Goal: Task Accomplishment & Management: Use online tool/utility

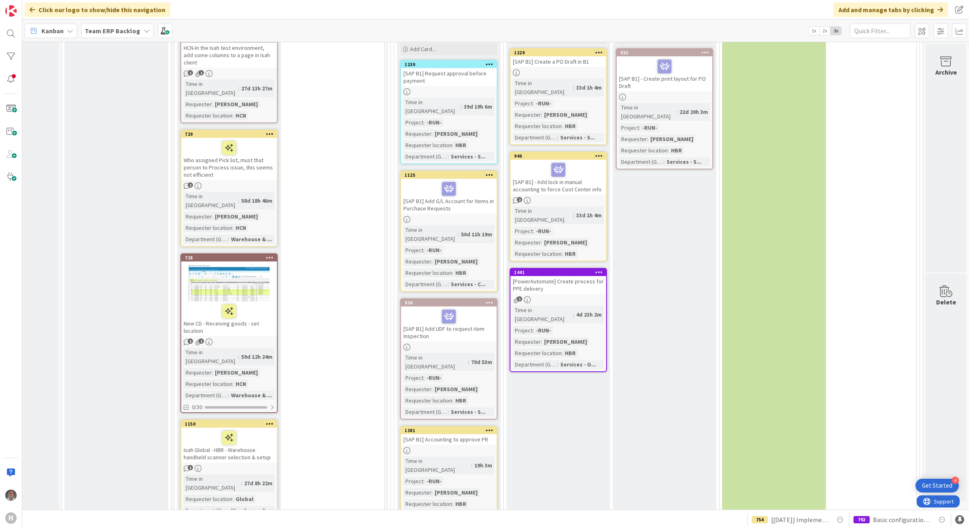
scroll to position [2586, 78]
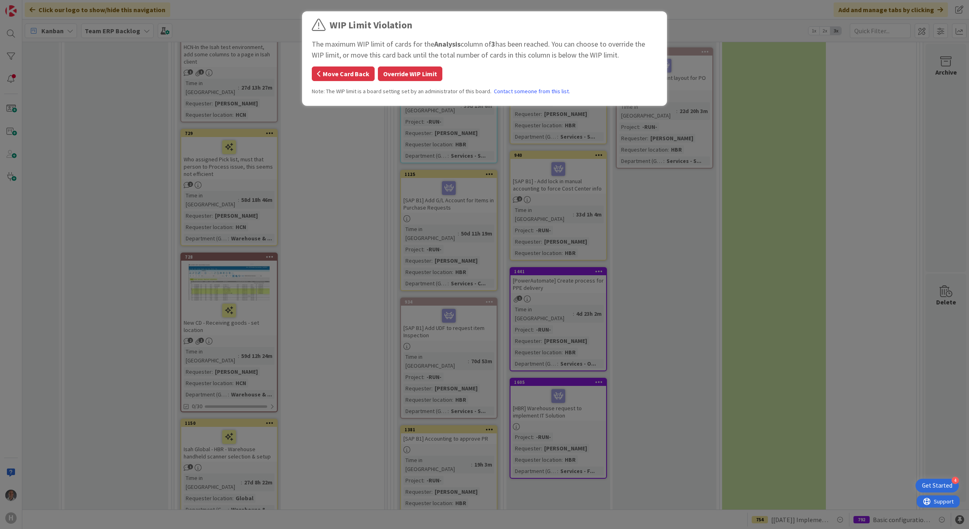
click at [340, 73] on button "Move Card Back" at bounding box center [343, 74] width 63 height 15
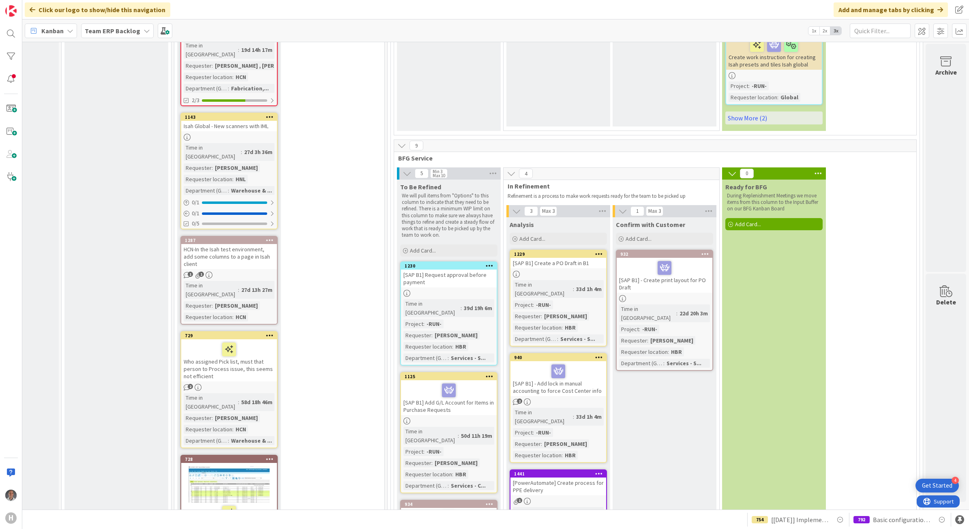
scroll to position [2383, 78]
click at [575, 362] on div "[SAP B1] - Add lock in manual accounting to force Cost Center info" at bounding box center [559, 379] width 96 height 35
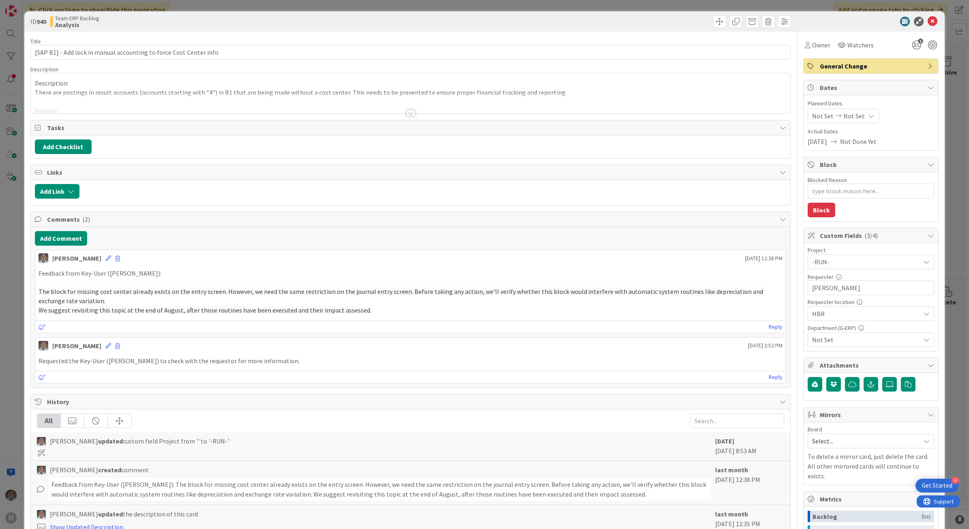
click at [406, 110] on div at bounding box center [410, 113] width 9 height 6
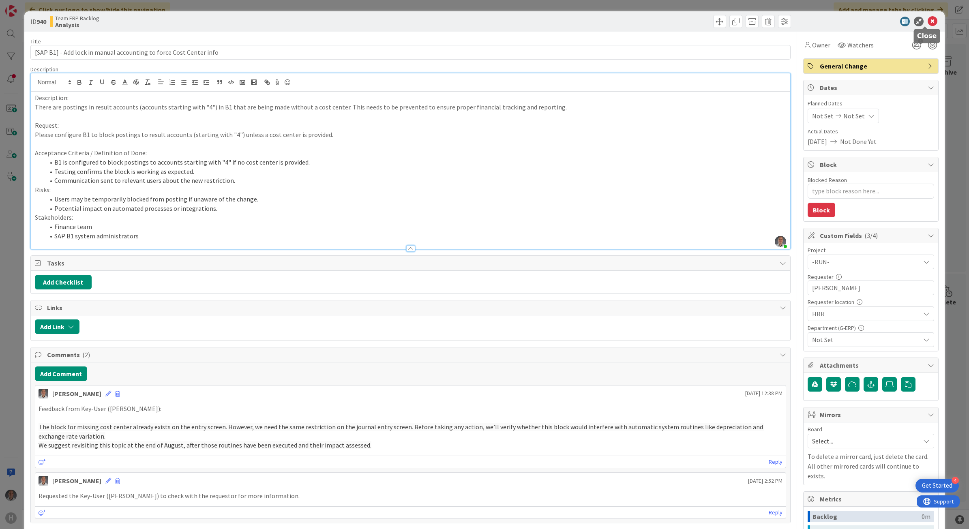
click at [928, 22] on icon at bounding box center [933, 22] width 10 height 10
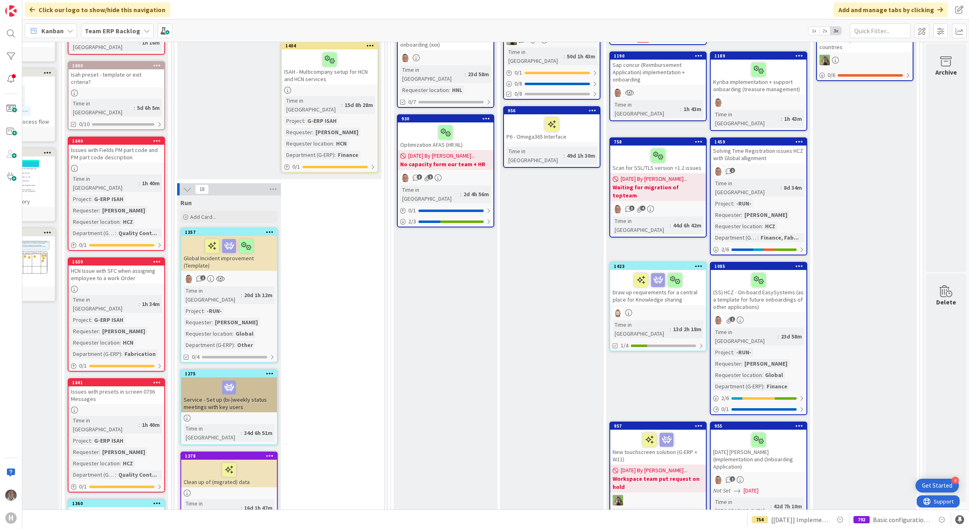
scroll to position [0, 78]
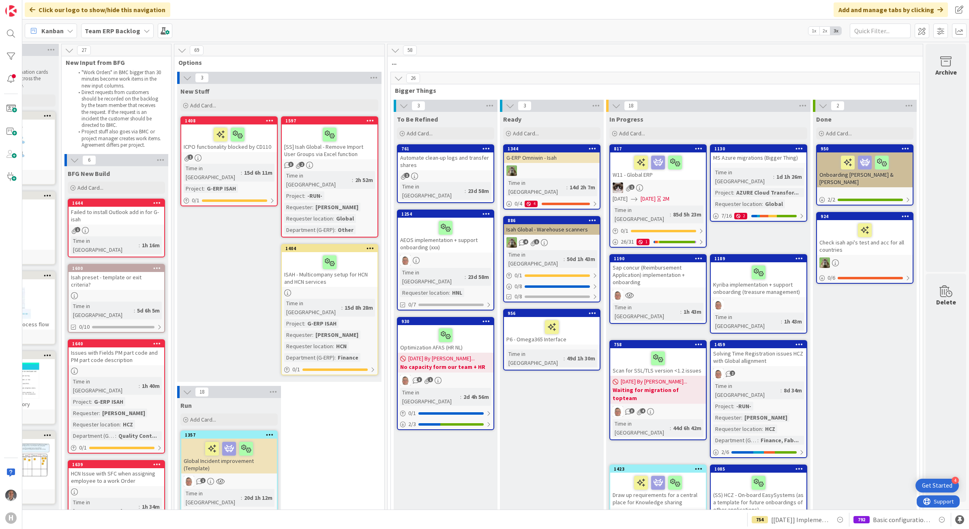
click at [126, 33] on b "Team ERP Backlog" at bounding box center [113, 31] width 56 height 8
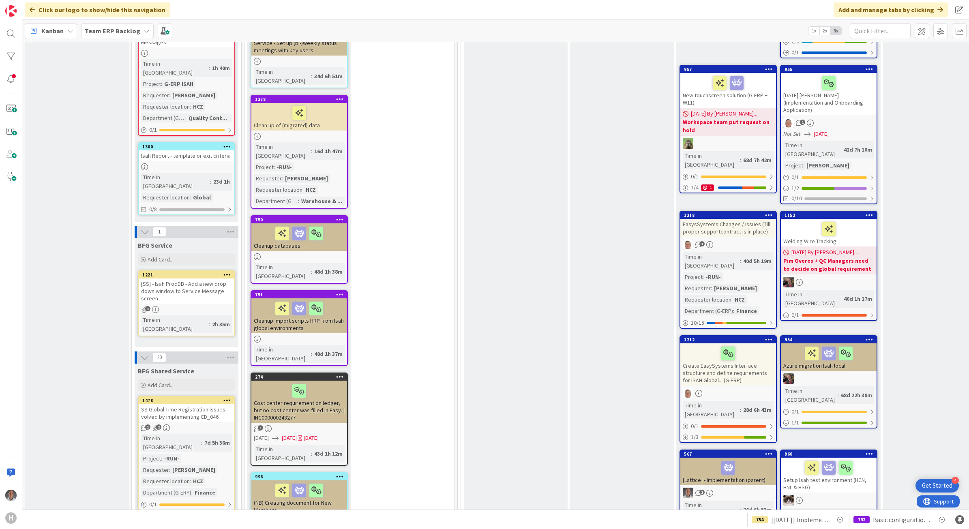
scroll to position [558, 0]
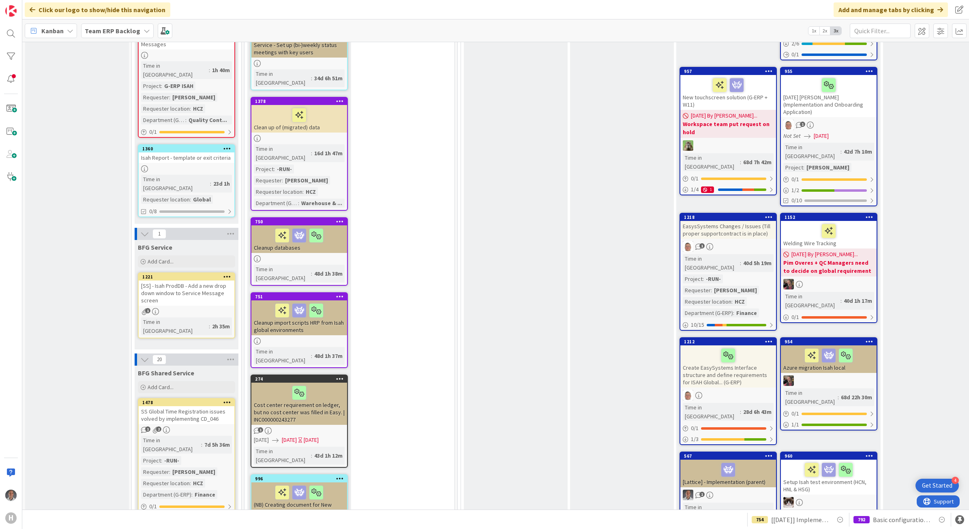
click at [195, 281] on div "[SS] - Isah ProdDB - Add a new drop down window to Service Message screen" at bounding box center [187, 293] width 96 height 25
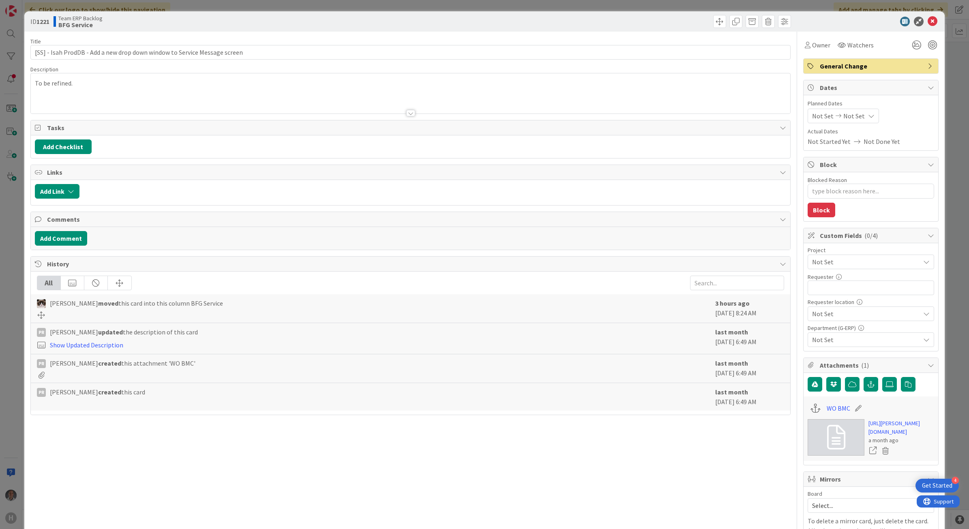
type textarea "x"
click at [410, 112] on div at bounding box center [410, 113] width 9 height 6
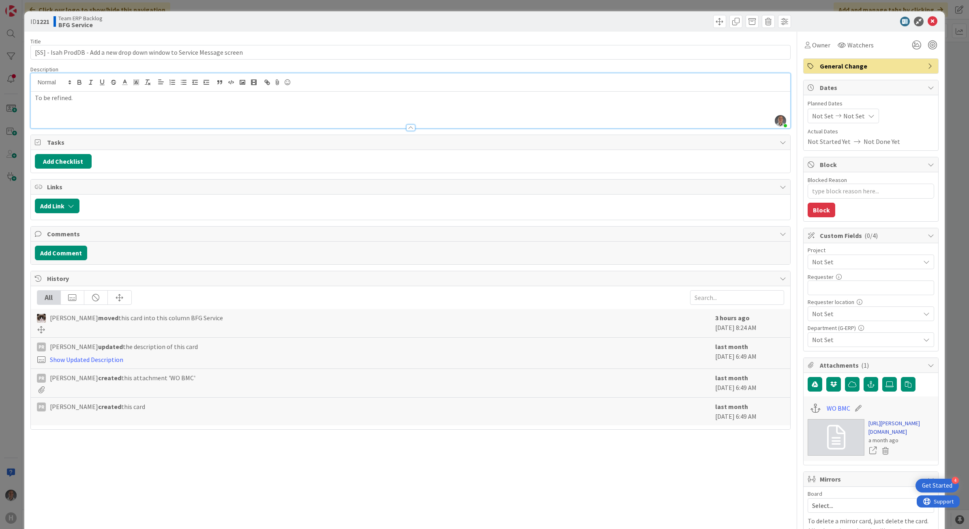
click at [879, 431] on link "[URL][PERSON_NAME][DOMAIN_NAME]" at bounding box center [902, 427] width 66 height 17
